Goal: Task Accomplishment & Management: Use online tool/utility

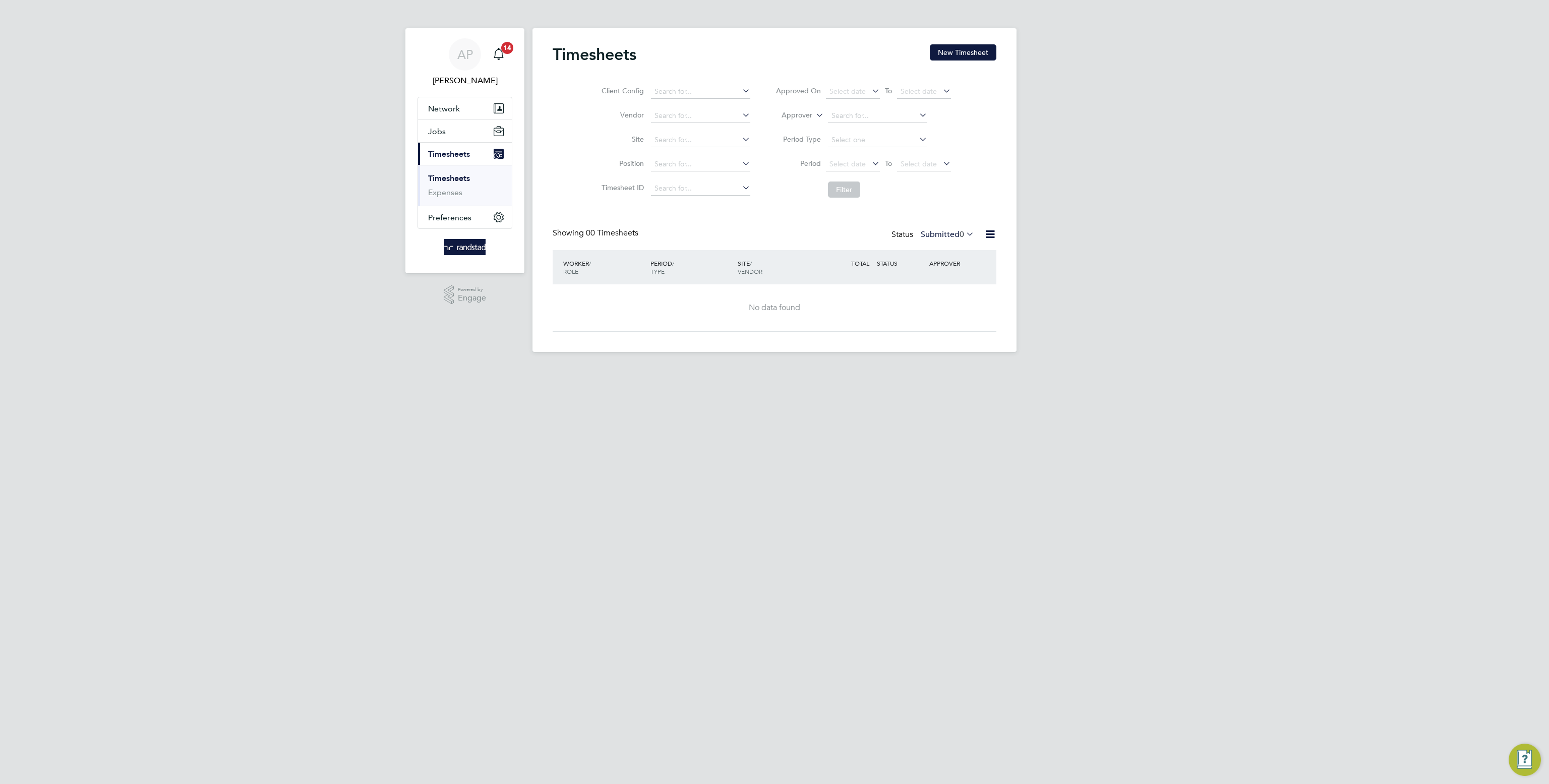
click at [961, 45] on button "New Timesheet" at bounding box center [963, 52] width 67 height 16
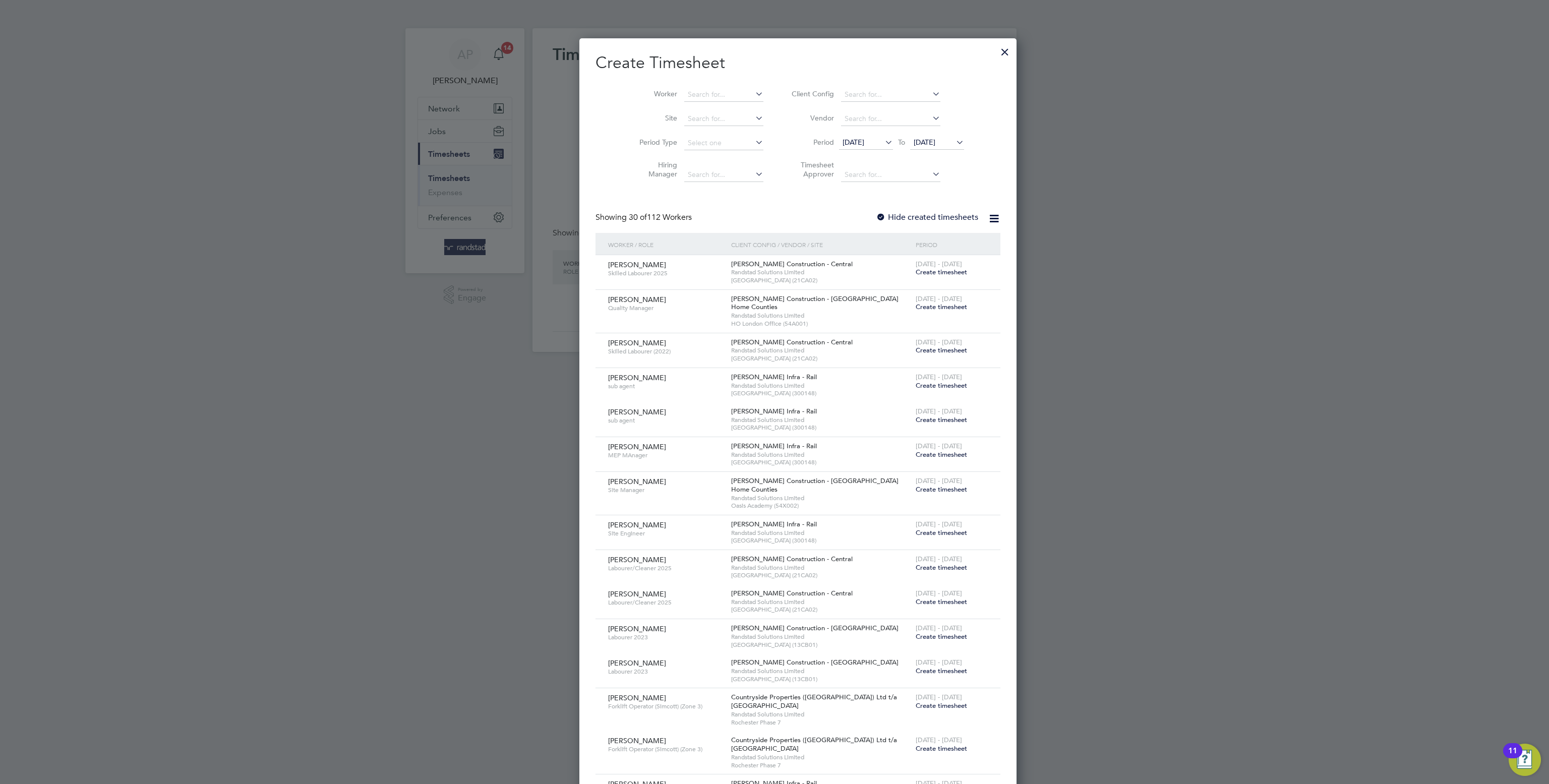
scroll to position [1966, 390]
click at [705, 89] on input at bounding box center [724, 94] width 79 height 14
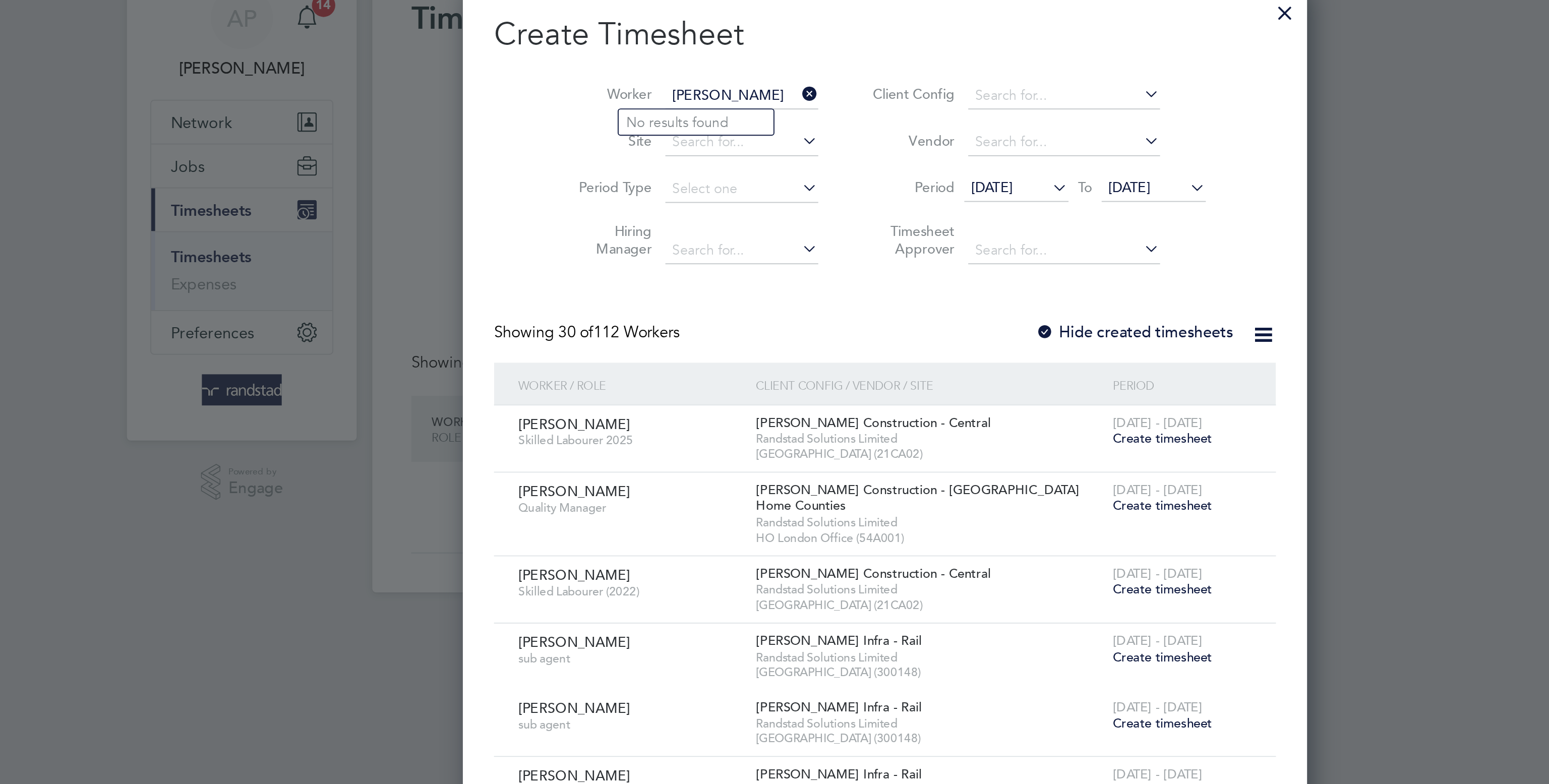
click at [685, 94] on input "[PERSON_NAME]" at bounding box center [724, 94] width 79 height 14
click at [725, 105] on b "[PERSON_NAME]" at bounding box center [753, 109] width 58 height 8
type input "[PERSON_NAME]"
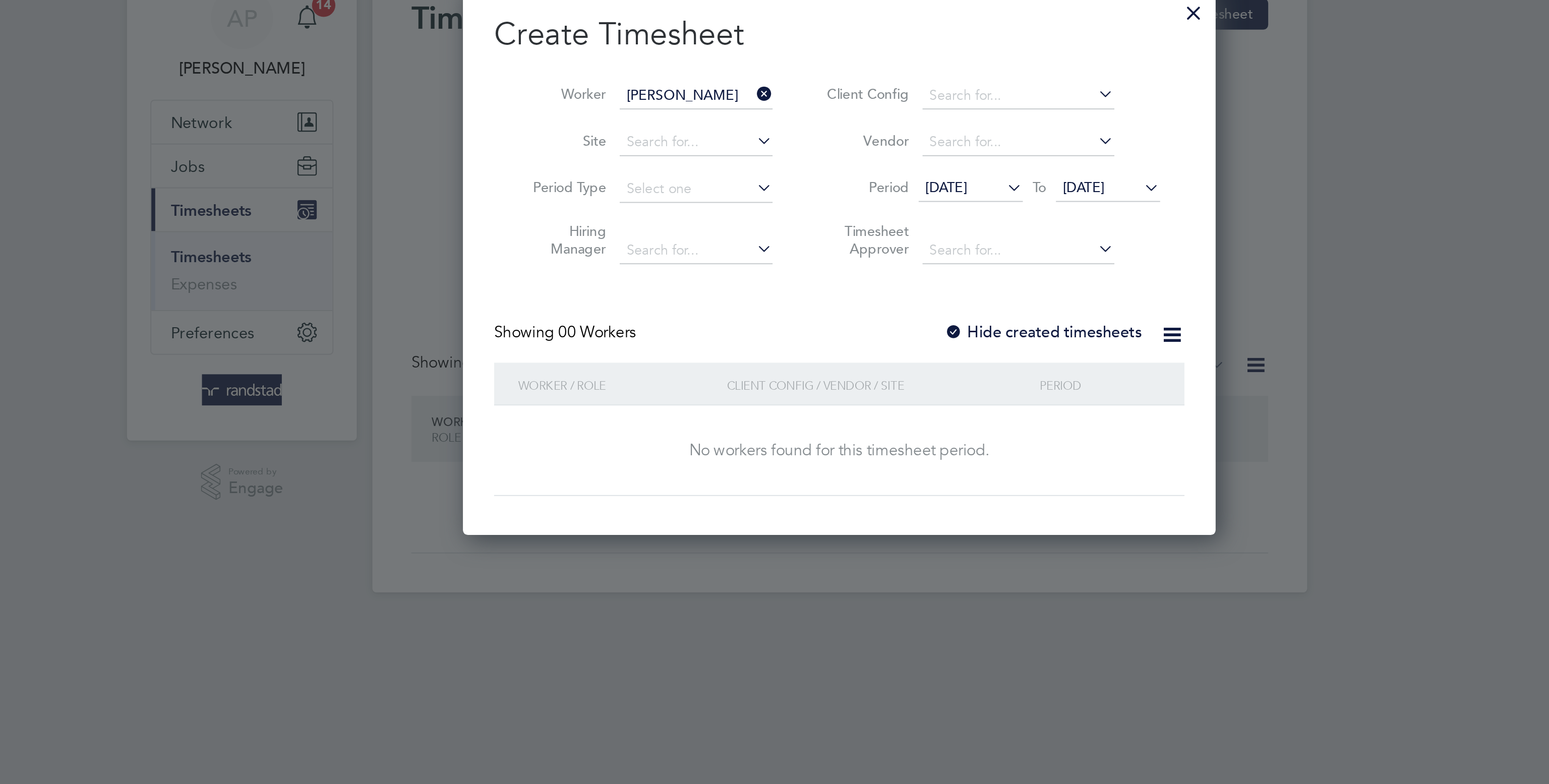
scroll to position [286, 390]
click at [907, 141] on span "[DATE]" at bounding box center [901, 142] width 22 height 9
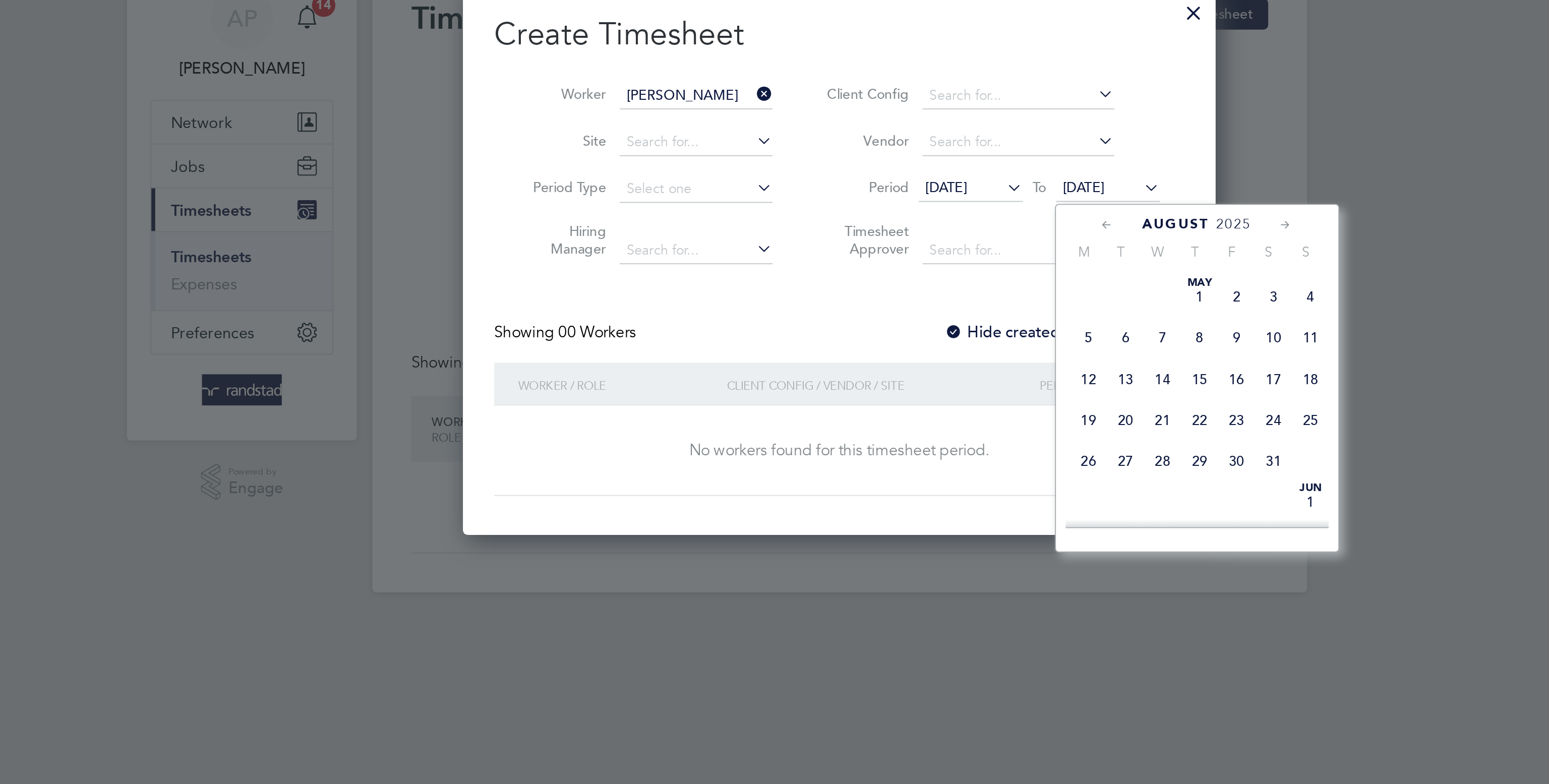
scroll to position [373, 0]
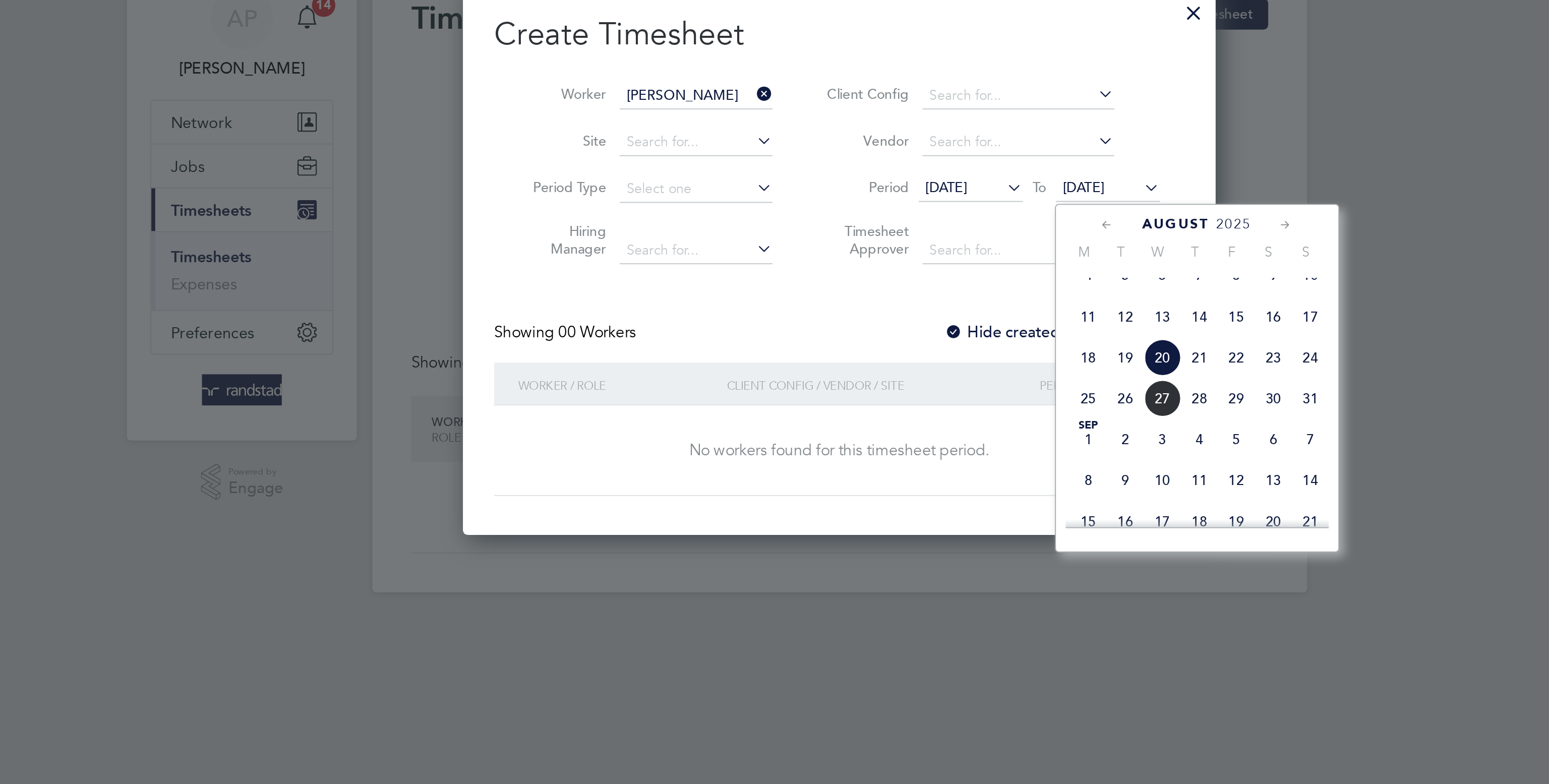
click at [978, 240] on span "22" at bounding box center [980, 230] width 19 height 19
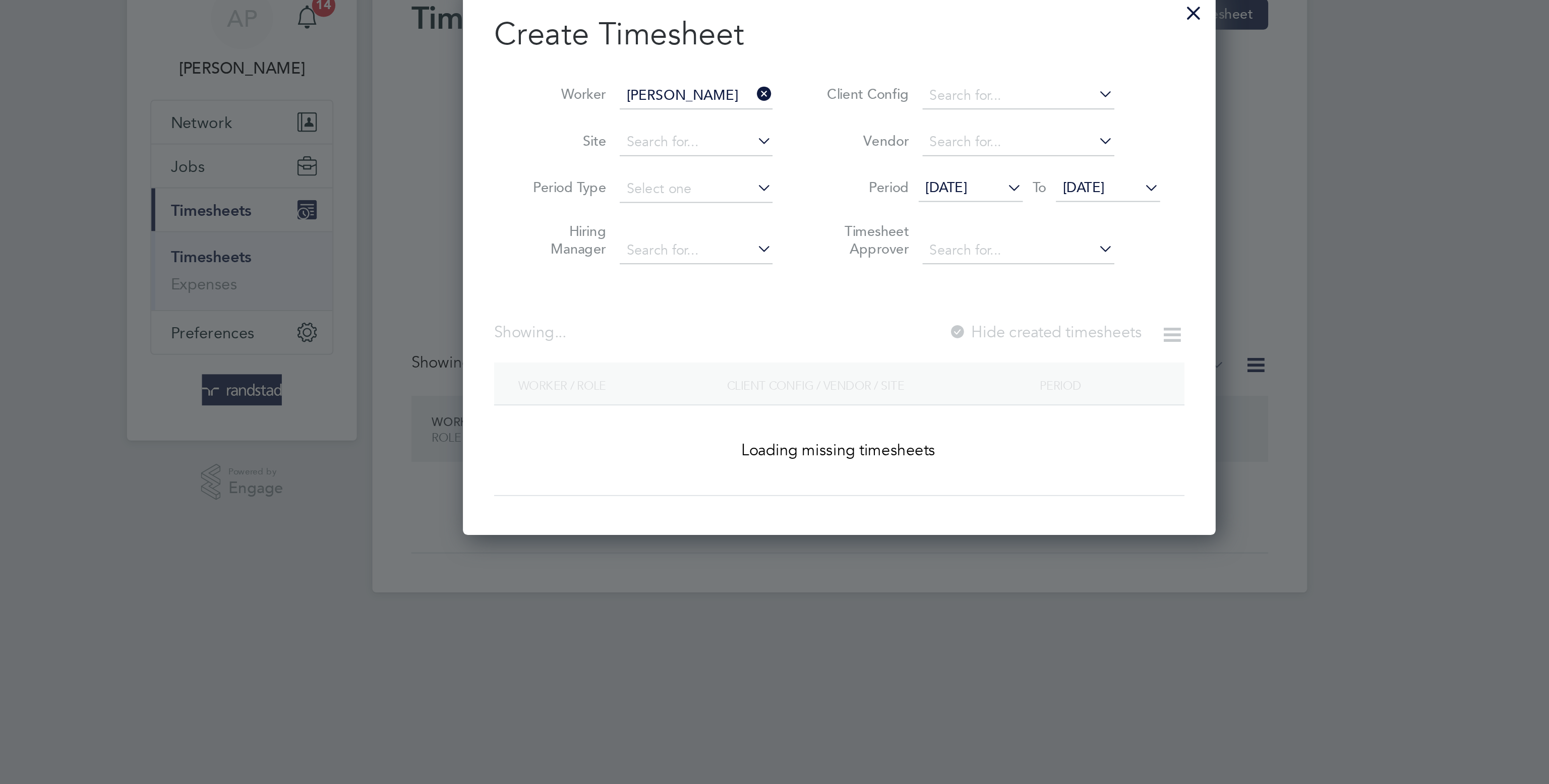
scroll to position [286, 390]
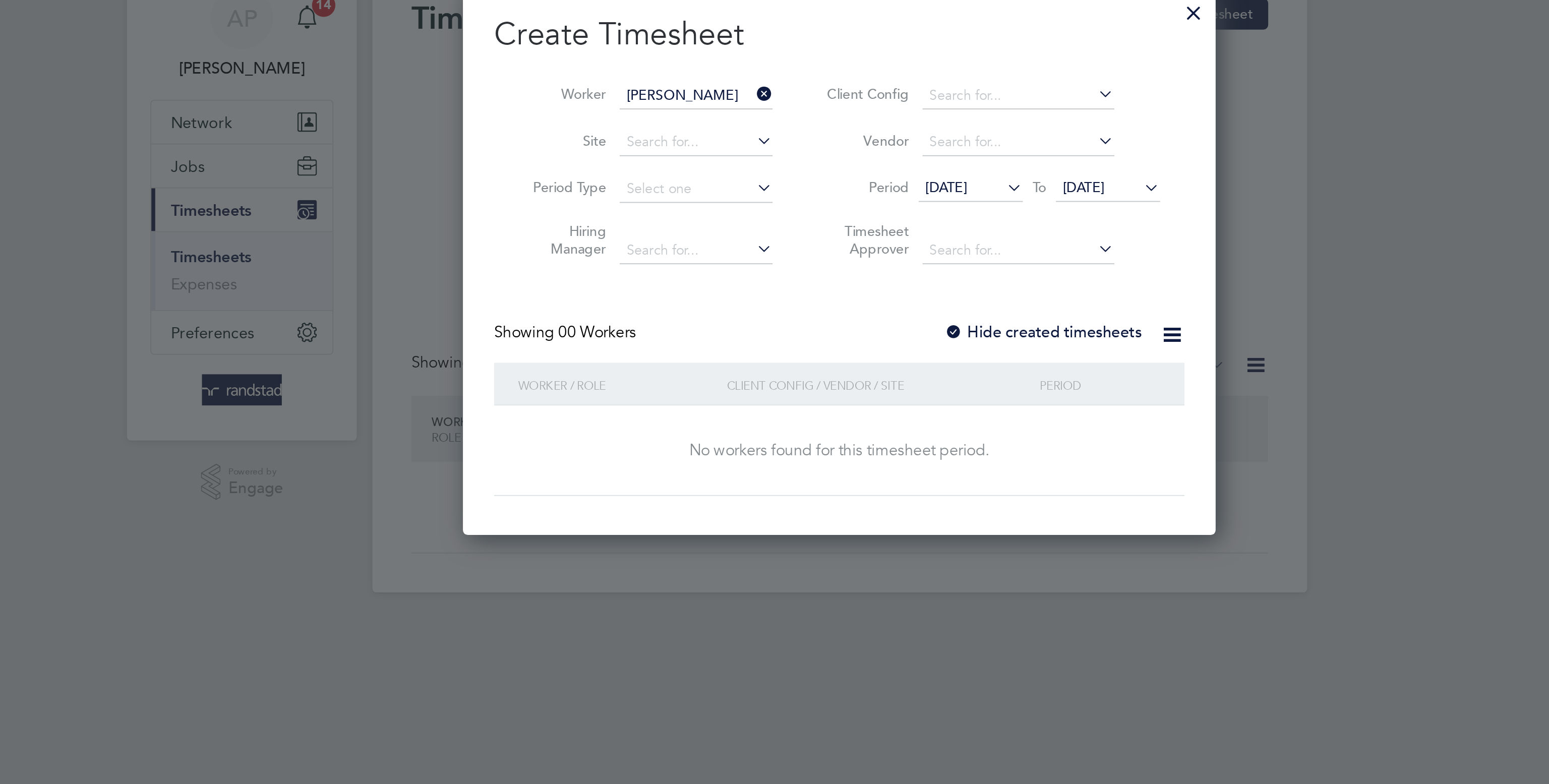
click at [909, 217] on label "Hide created timesheets" at bounding box center [880, 217] width 102 height 10
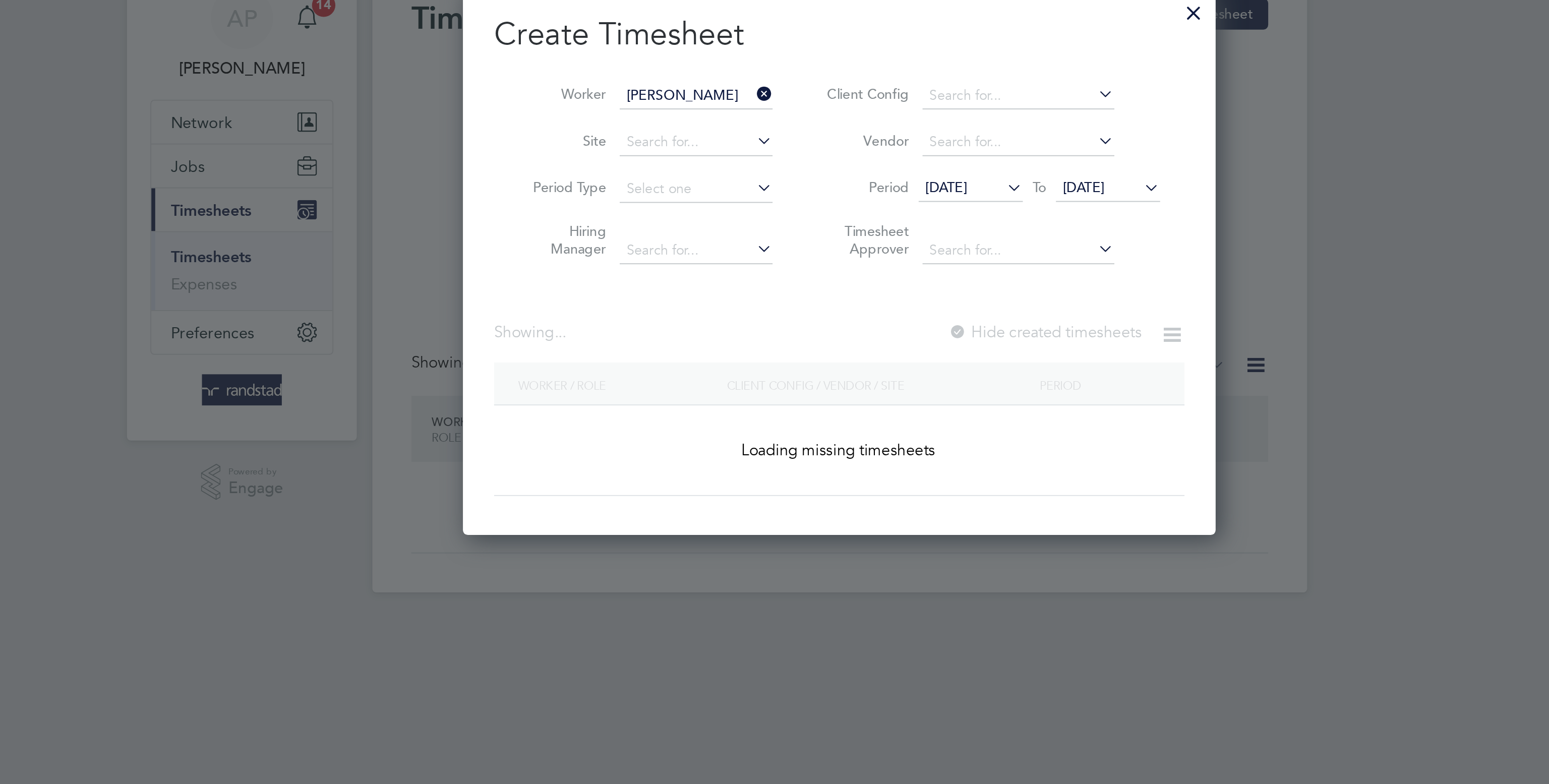
scroll to position [308, 390]
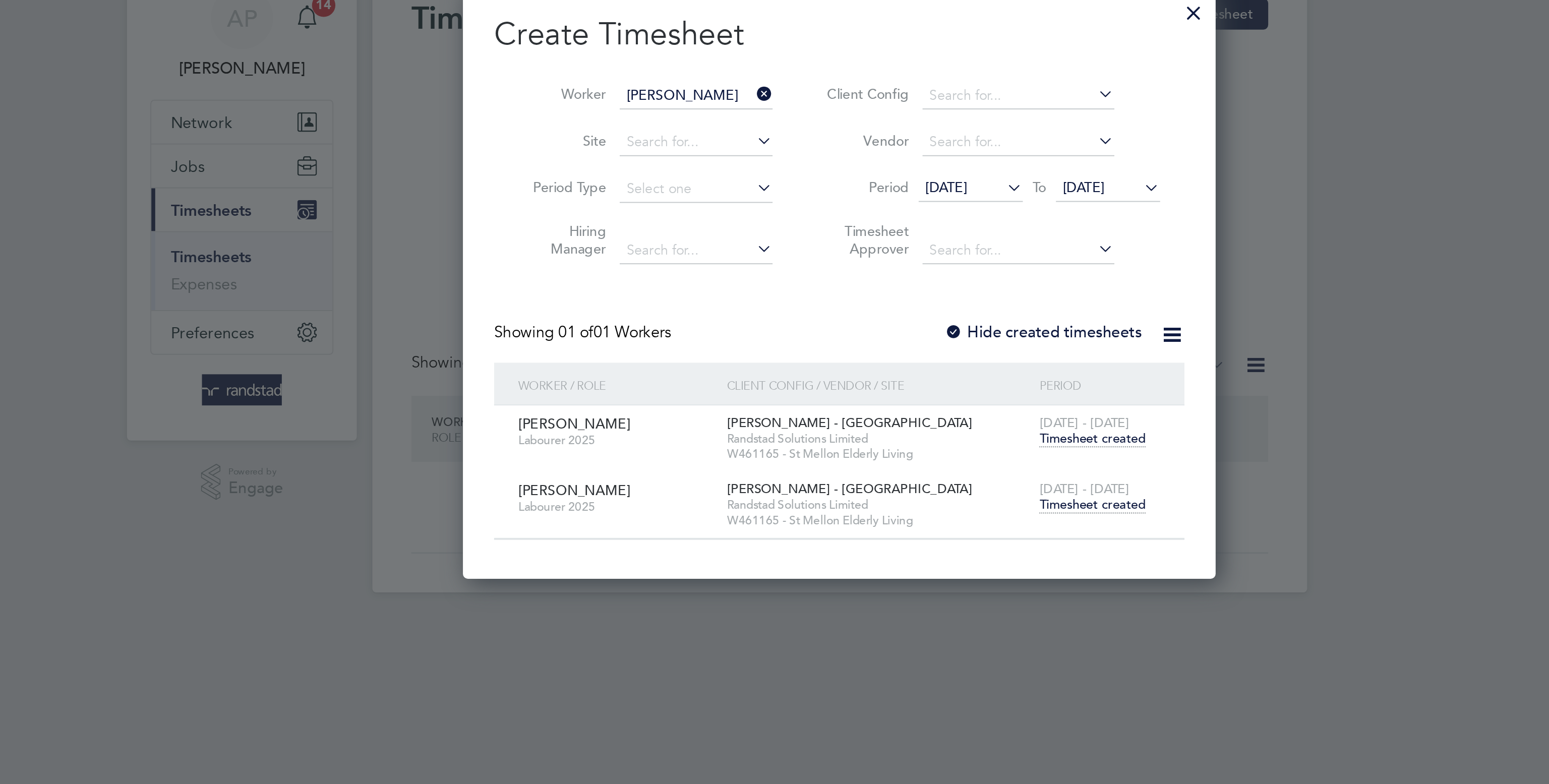
click at [913, 311] on span "Timesheet created" at bounding box center [905, 306] width 55 height 9
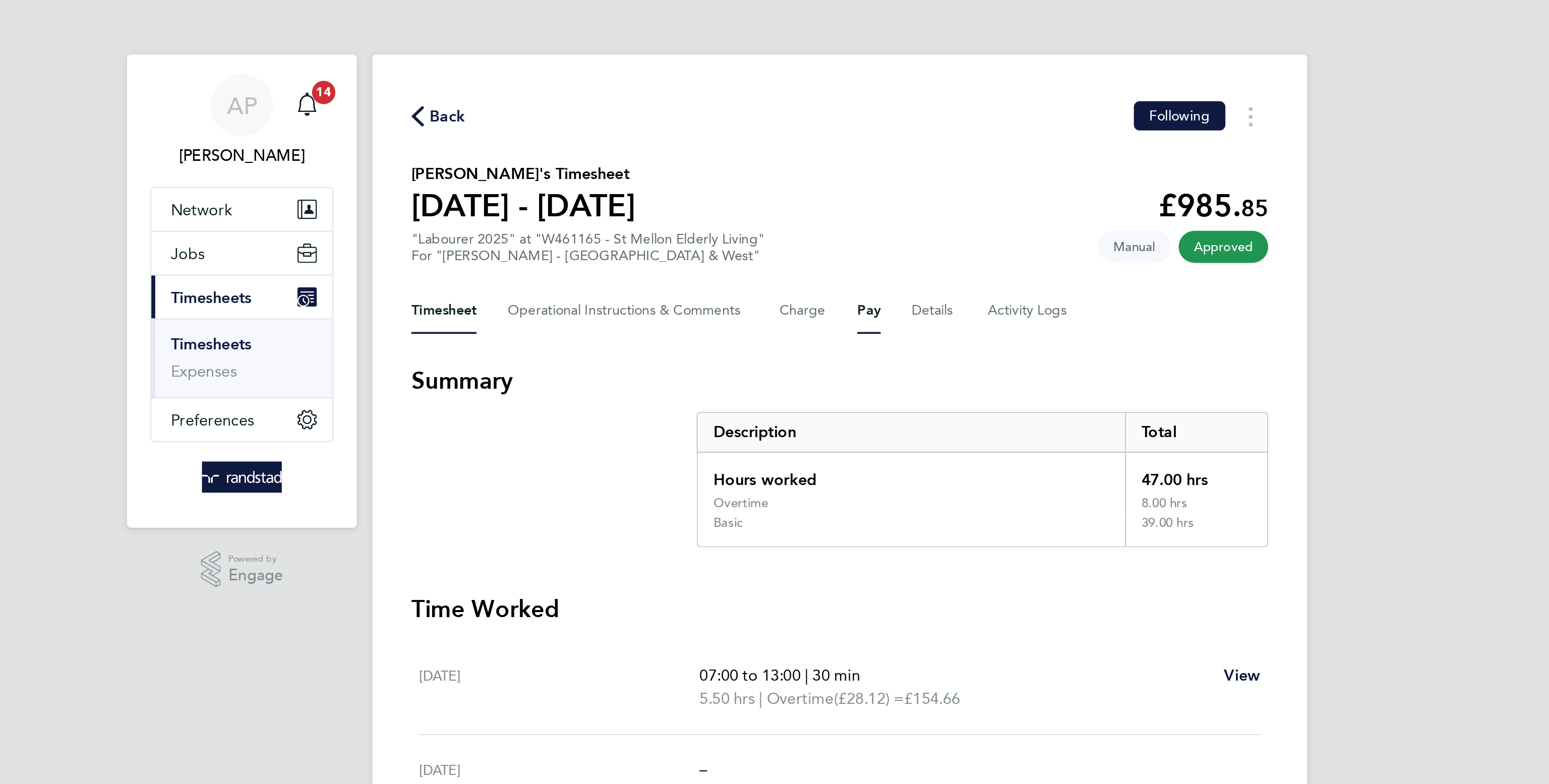
click at [790, 156] on button "Pay" at bounding box center [790, 161] width 12 height 24
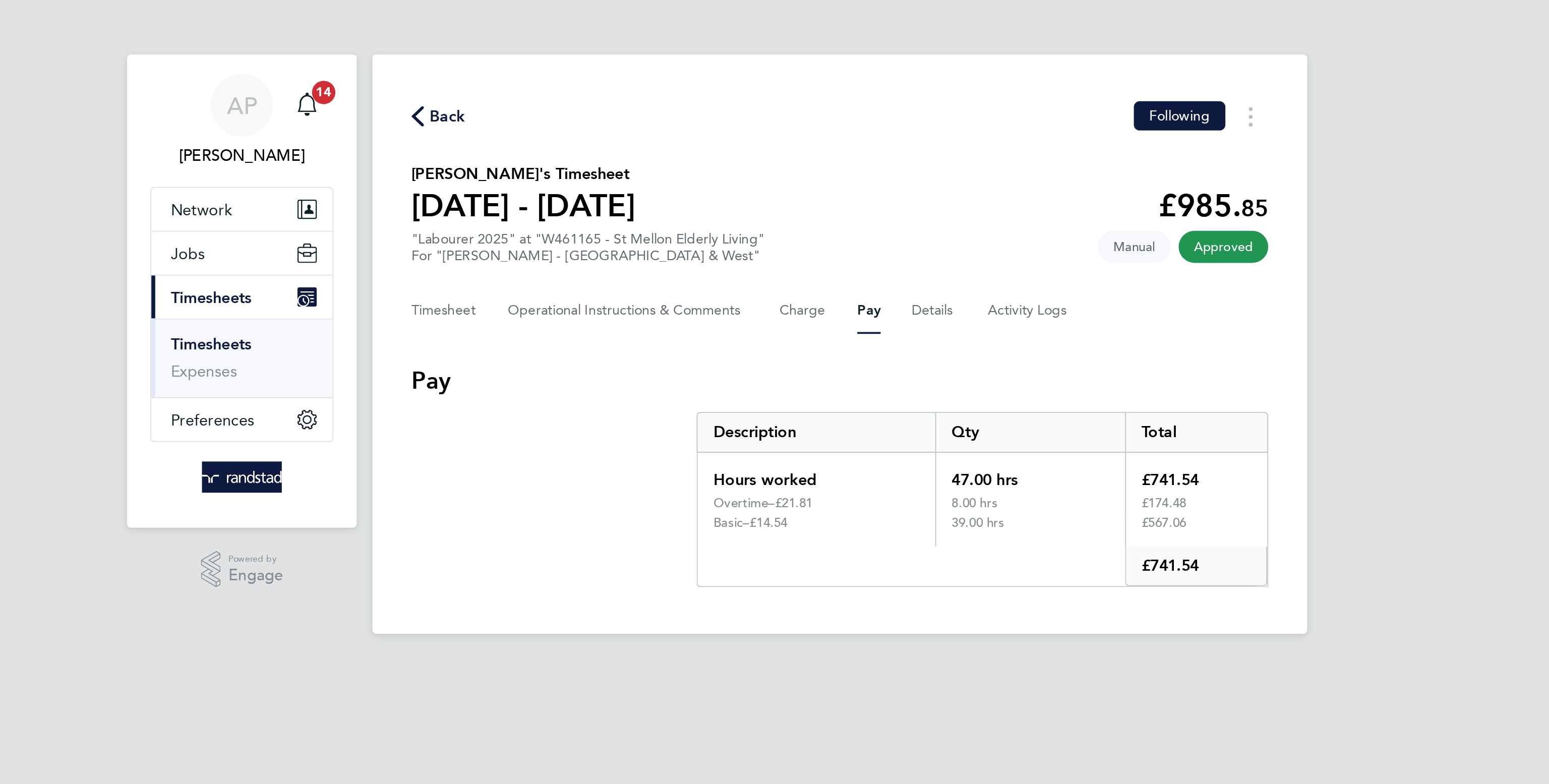
drag, startPoint x: 767, startPoint y: 260, endPoint x: 749, endPoint y: 259, distance: 18.0
click at [749, 259] on div "£21.81" at bounding box center [778, 260] width 75 height 8
copy div "21.81"
click at [755, 155] on button "Charge" at bounding box center [755, 161] width 24 height 24
drag, startPoint x: 765, startPoint y: 266, endPoint x: 749, endPoint y: 257, distance: 18.4
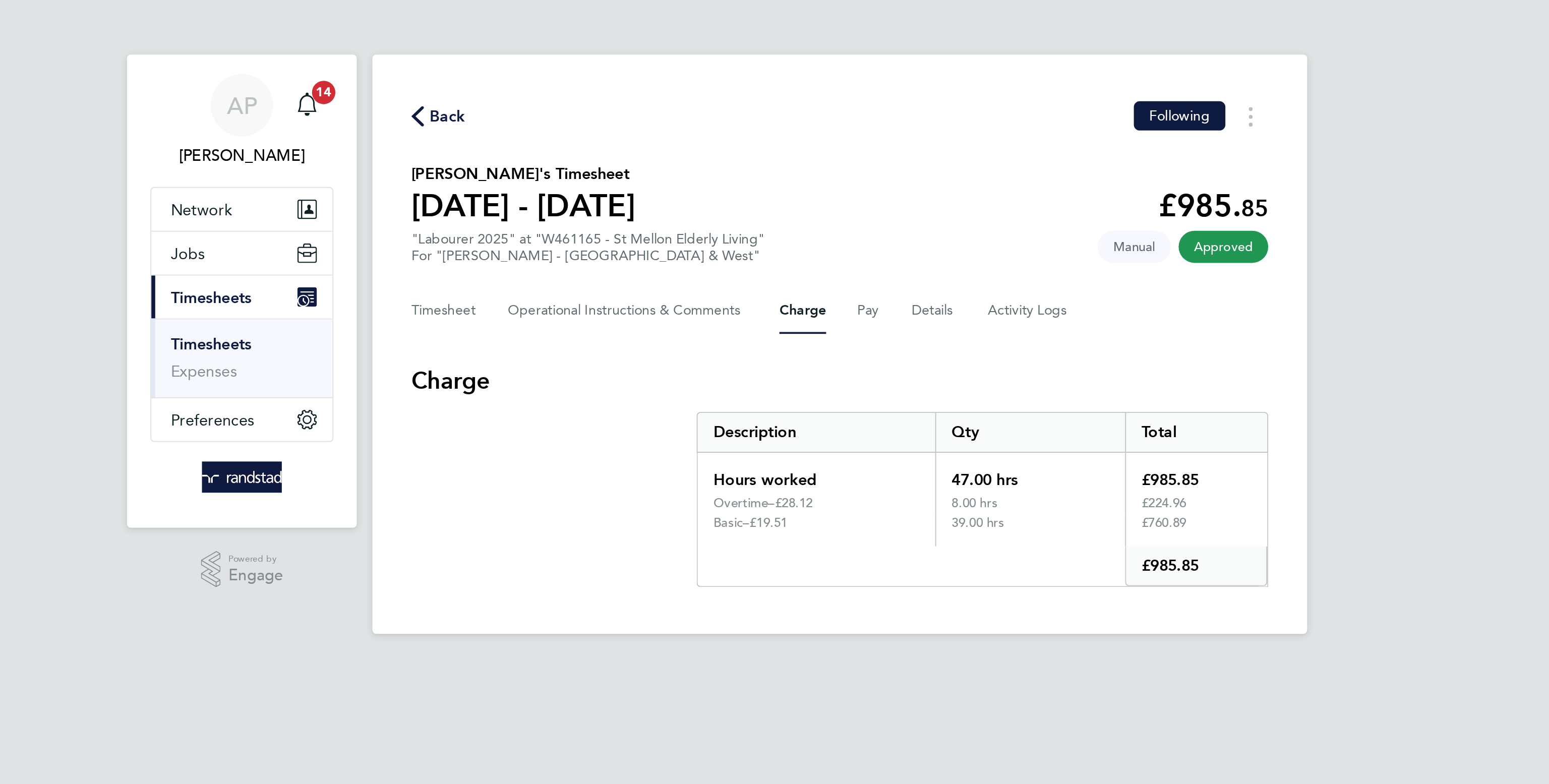
click at [749, 257] on div "Hours worked 47.00 hrs £985.85 Overtime – £28.12 8.00 hrs £224.96 Basic – £19.5…" at bounding box center [848, 269] width 296 height 70
click at [749, 257] on div "£28.12" at bounding box center [778, 260] width 75 height 8
drag, startPoint x: 749, startPoint y: 257, endPoint x: 770, endPoint y: 256, distance: 21.0
click at [770, 257] on div "£28.12" at bounding box center [778, 260] width 75 height 8
copy div "28.12"
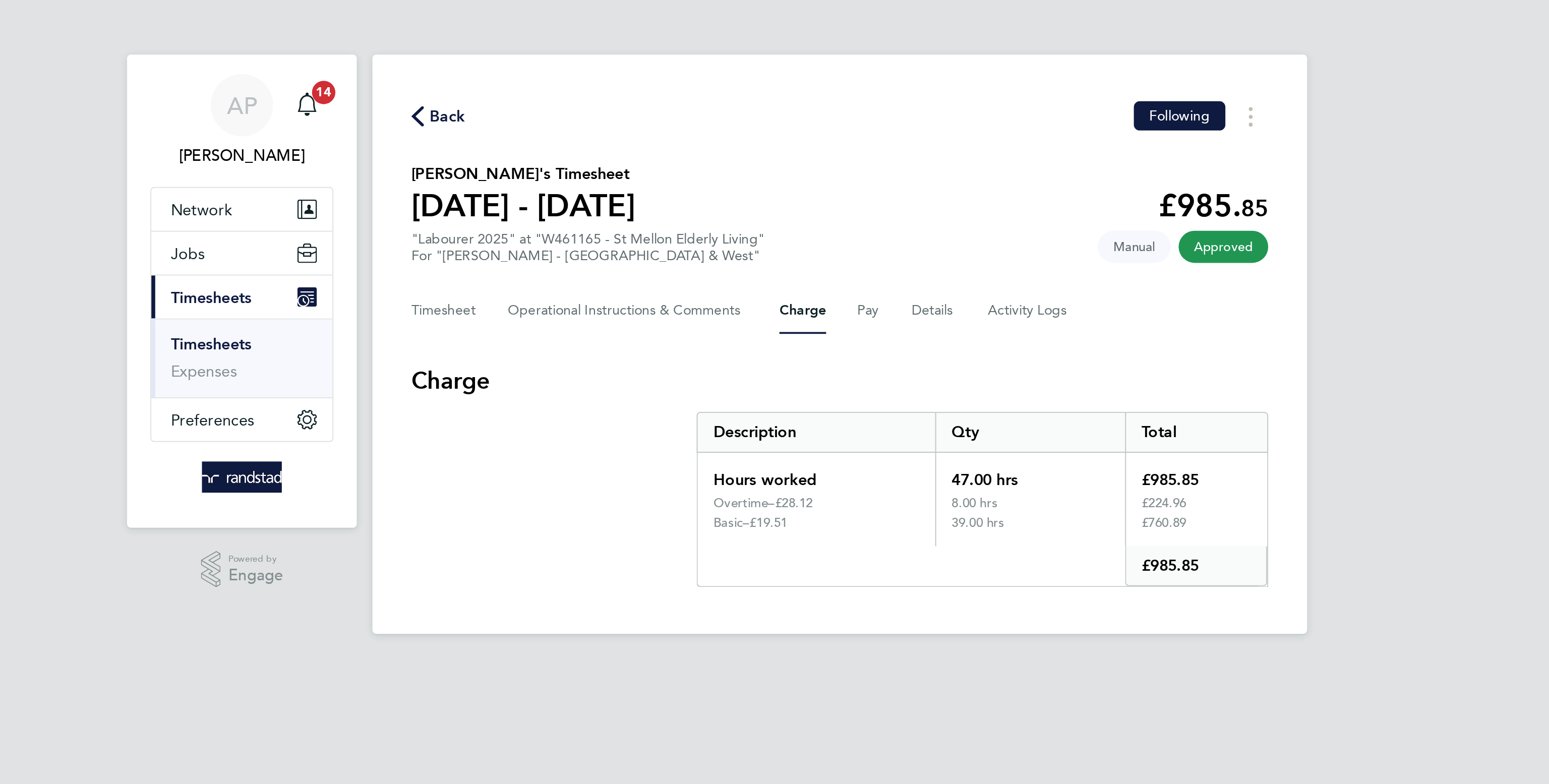
drag, startPoint x: 765, startPoint y: 270, endPoint x: 737, endPoint y: 267, distance: 28.2
click at [737, 267] on div "£19.51" at bounding box center [771, 271] width 88 height 8
copy div "19.51"
click at [788, 156] on button "Pay" at bounding box center [790, 161] width 12 height 24
drag, startPoint x: 753, startPoint y: 270, endPoint x: 735, endPoint y: 270, distance: 18.0
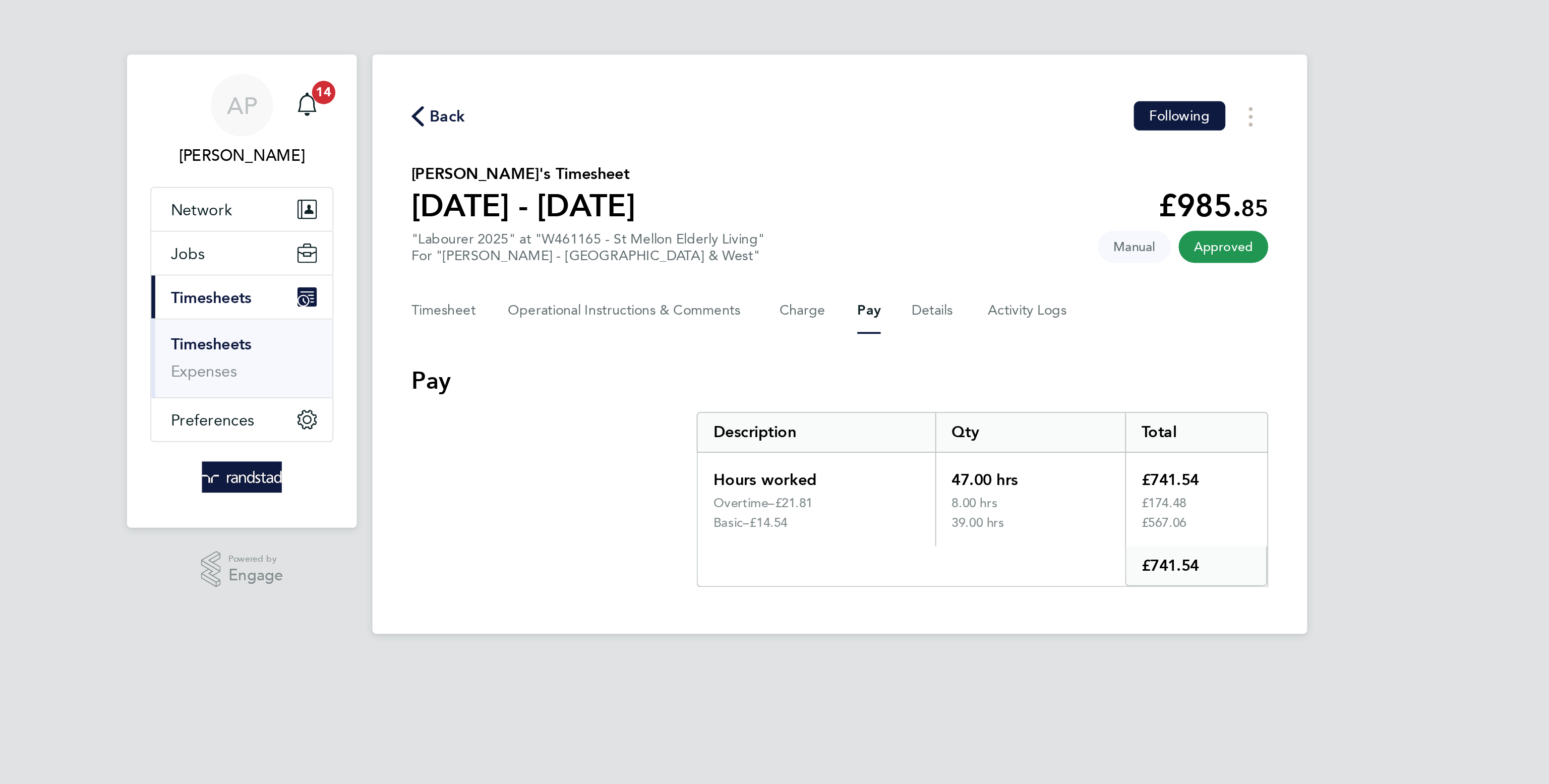
click at [735, 270] on div "£14.54" at bounding box center [771, 271] width 88 height 8
copy div "14.54"
